Goal: Use online tool/utility: Use online tool/utility

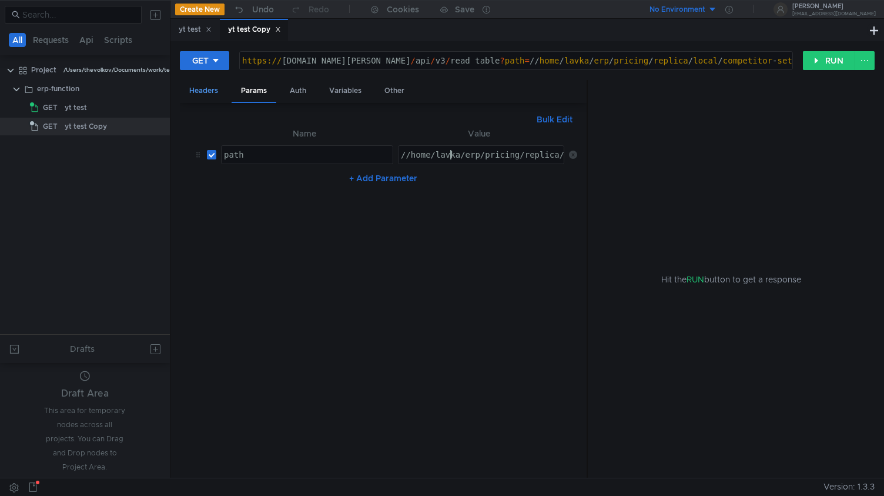
click at [214, 95] on div "Headers" at bounding box center [204, 91] width 48 height 22
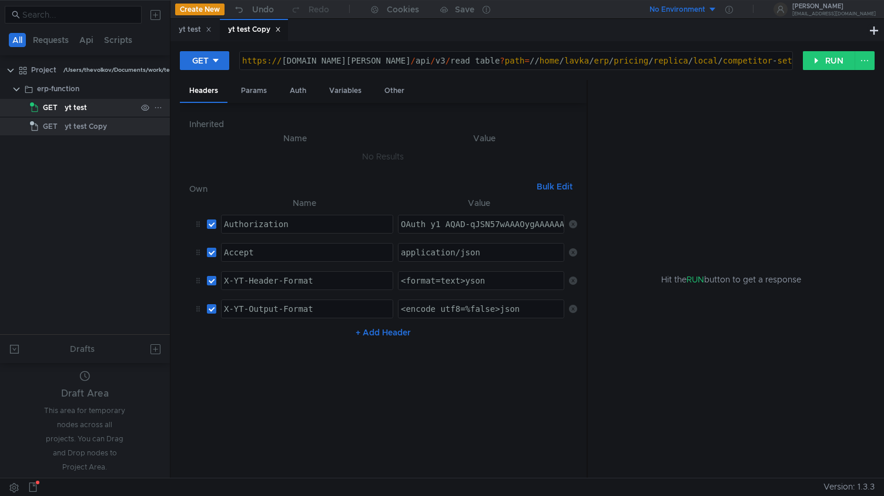
click at [110, 106] on div "yt test" at bounding box center [101, 108] width 72 height 18
click at [816, 56] on button "RUN" at bounding box center [829, 60] width 52 height 19
